Goal: Complete application form

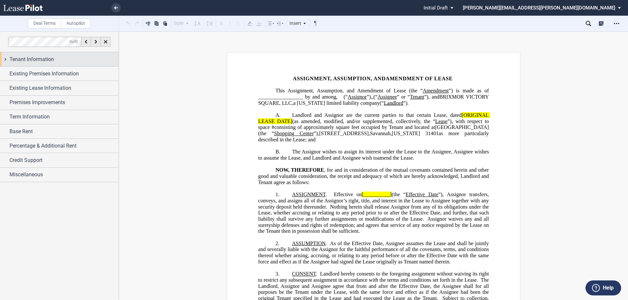
click at [6, 58] on div "Tenant Information" at bounding box center [59, 59] width 119 height 14
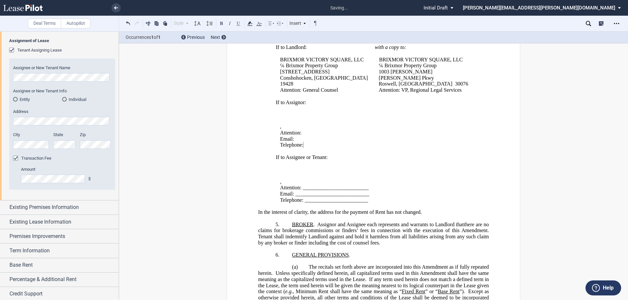
scroll to position [286, 0]
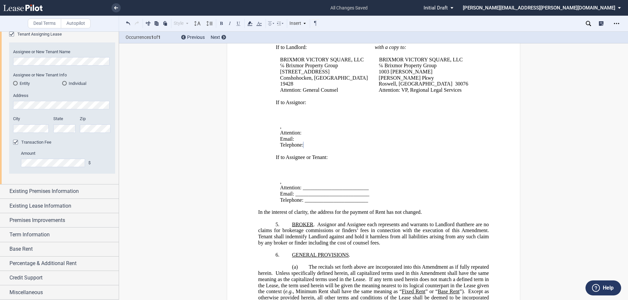
click at [15, 82] on div "Entity" at bounding box center [15, 83] width 5 height 5
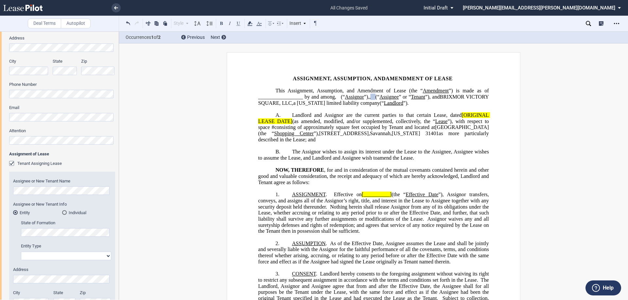
scroll to position [57, 0]
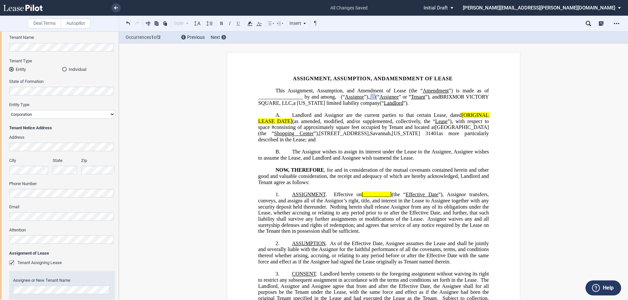
click at [0, 89] on div "Tenant Trade Name Tenant Name Tenant Type Entity Individual State of Formation …" at bounding box center [59, 233] width 119 height 448
click at [112, 115] on select "Corporation Limited Liability Company General Partnership Limited Partnership O…" at bounding box center [62, 114] width 106 height 8
select select "limited liability company"
click at [9, 110] on select "Corporation Limited Liability Company General Partnership Limited Partnership O…" at bounding box center [62, 114] width 106 height 8
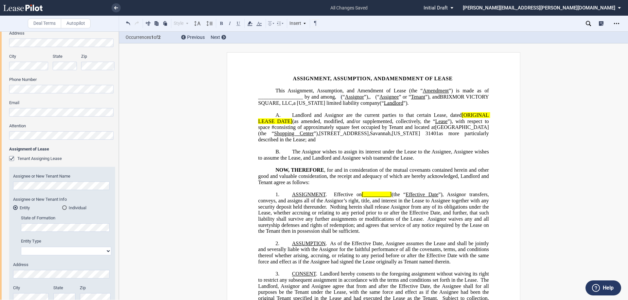
scroll to position [221, 0]
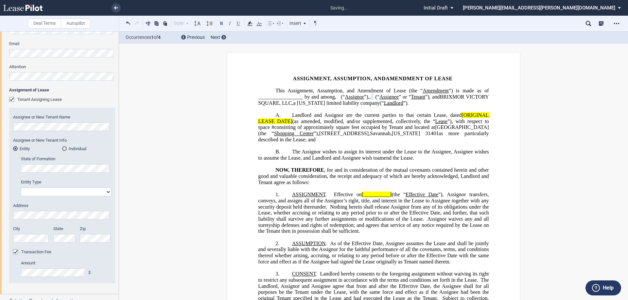
click at [104, 191] on select "Corporation Limited Liability Company General Partnership Limited Partnership O…" at bounding box center [66, 192] width 90 height 8
select select "corporation"
click at [21, 188] on select "Corporation Limited Liability Company General Partnership Limited Partnership O…" at bounding box center [66, 192] width 90 height 8
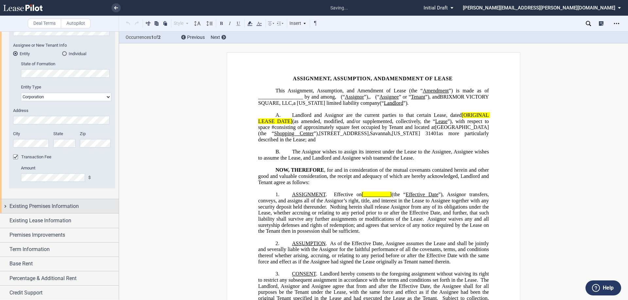
scroll to position [319, 0]
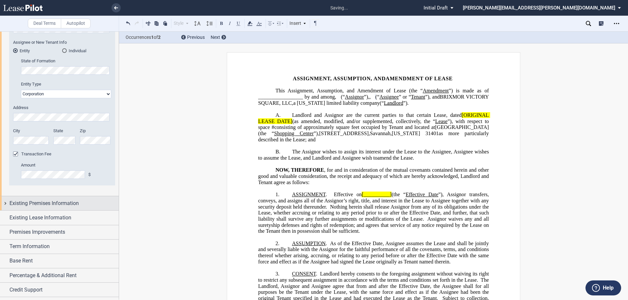
click at [5, 202] on div "Existing Premises Information" at bounding box center [59, 203] width 119 height 14
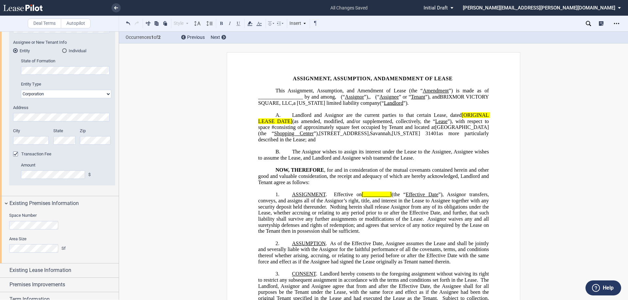
scroll to position [383, 0]
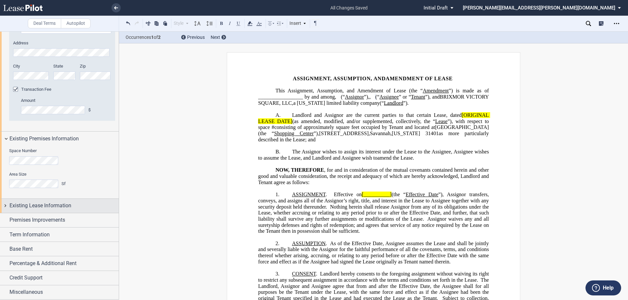
click at [3, 206] on div "Existing Lease Information" at bounding box center [59, 206] width 119 height 14
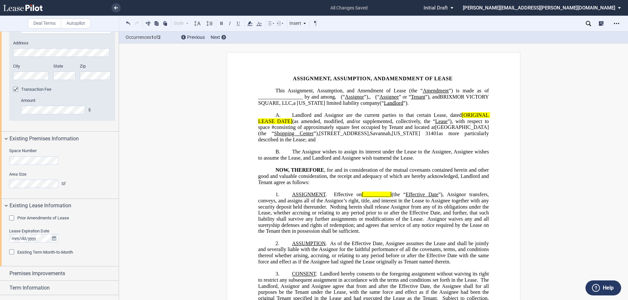
click at [11, 217] on div "Prior Amendments of Lease" at bounding box center [12, 219] width 7 height 7
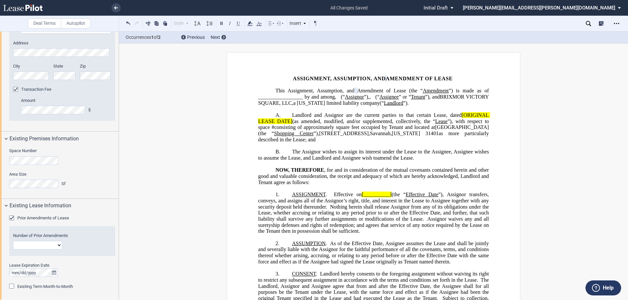
drag, startPoint x: 59, startPoint y: 244, endPoint x: 38, endPoint y: 251, distance: 22.2
click at [59, 244] on select "1 2 3 4 5 6 7 8 9 10 11 12" at bounding box center [37, 245] width 49 height 8
select select "number:2"
click at [13, 241] on select "1 2 3 4 5 6 7 8 9 10 11 12" at bounding box center [37, 245] width 49 height 8
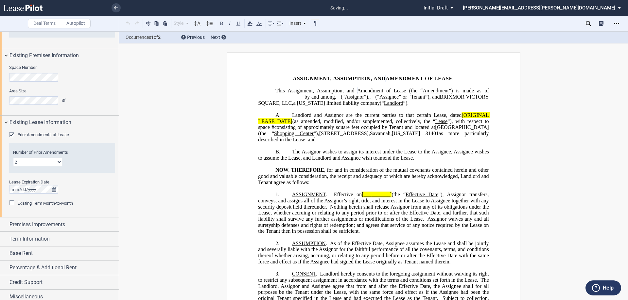
scroll to position [471, 0]
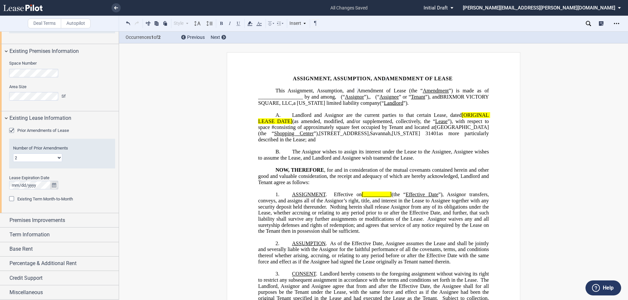
click at [55, 185] on icon "true" at bounding box center [54, 185] width 4 height 5
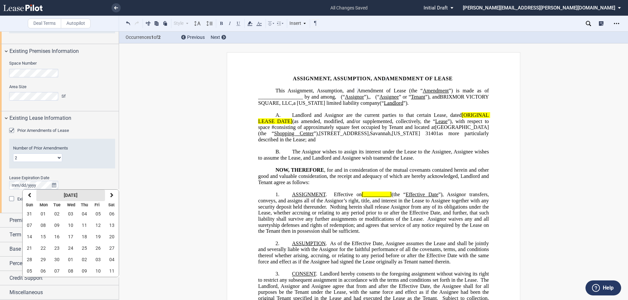
click at [77, 196] on strong "[DATE]" at bounding box center [71, 195] width 14 height 5
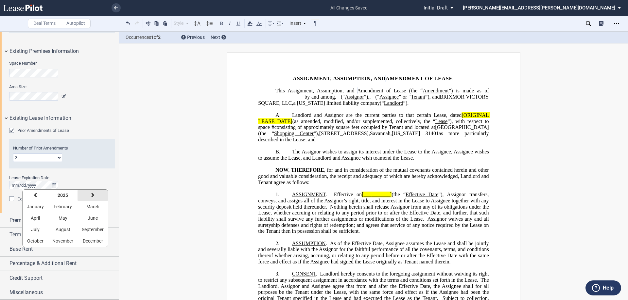
click at [92, 195] on icon "button" at bounding box center [92, 195] width 3 height 5
click at [41, 206] on span "January" at bounding box center [35, 206] width 17 height 5
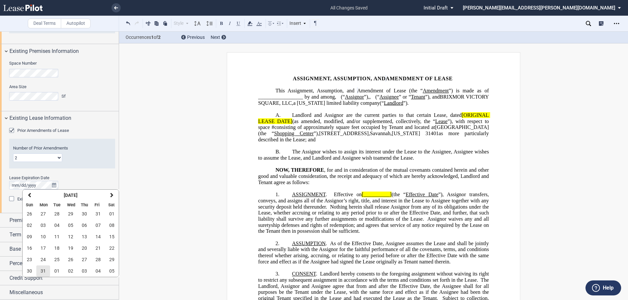
click at [44, 271] on span "31" at bounding box center [43, 271] width 5 height 5
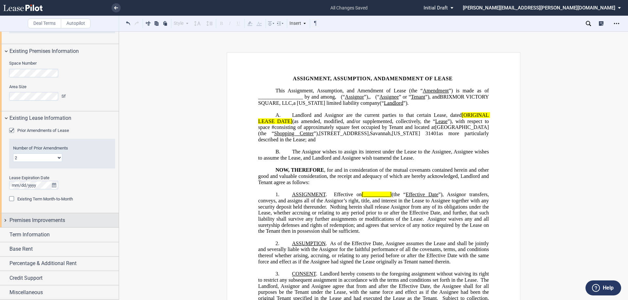
click at [5, 222] on div "Premises Improvements" at bounding box center [59, 220] width 119 height 14
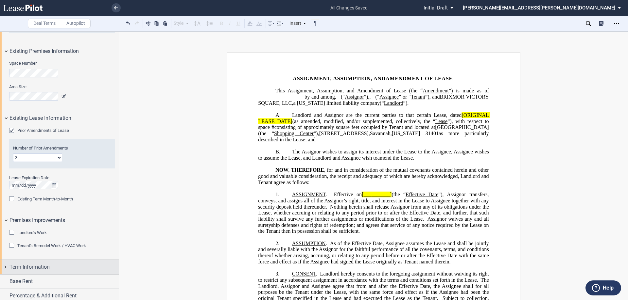
scroll to position [503, 0]
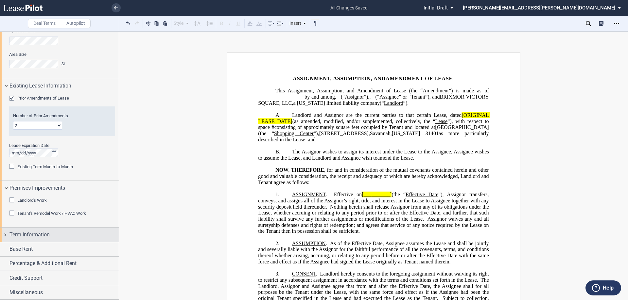
click at [4, 234] on div "Term Information" at bounding box center [59, 235] width 119 height 14
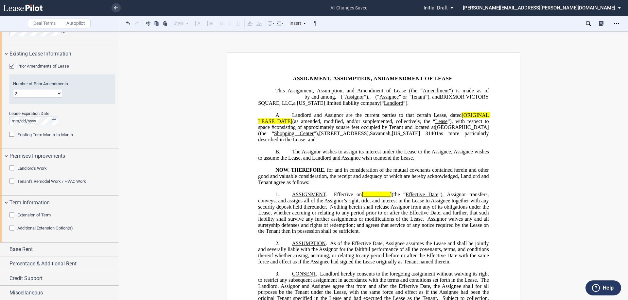
scroll to position [536, 0]
drag, startPoint x: 3, startPoint y: 247, endPoint x: 79, endPoint y: 250, distance: 76.5
click at [3, 248] on div "Base Rent" at bounding box center [59, 250] width 119 height 14
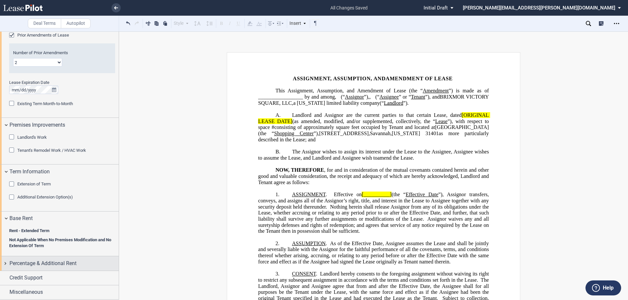
click at [4, 263] on div "Percentage & Additional Rent" at bounding box center [59, 264] width 119 height 14
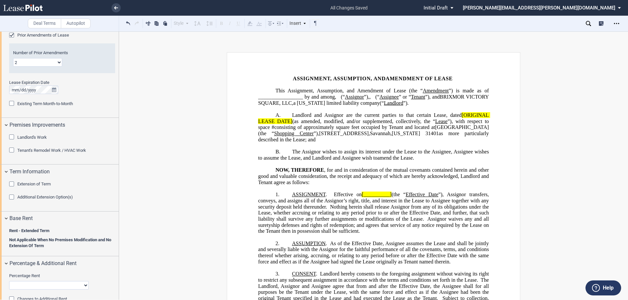
scroll to position [609, 0]
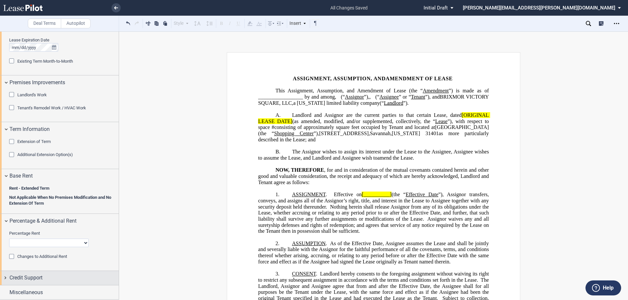
click at [3, 277] on div "Credit Support" at bounding box center [59, 278] width 119 height 14
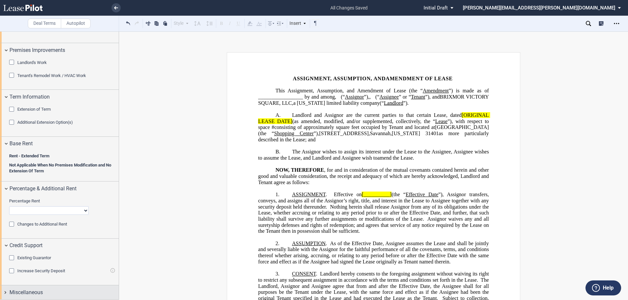
click at [3, 292] on div "Miscellaneous" at bounding box center [59, 293] width 119 height 14
click at [6, 292] on div "Miscellaneous" at bounding box center [59, 293] width 119 height 14
click at [615, 22] on icon "Open Lease options menu" at bounding box center [615, 23] width 5 height 5
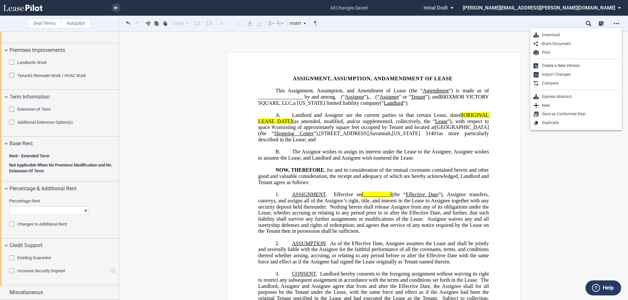
click at [556, 34] on div "Download" at bounding box center [578, 35] width 80 height 6
click at [299, 149] on p "﻿" at bounding box center [373, 146] width 230 height 6
